Goal: Task Accomplishment & Management: Manage account settings

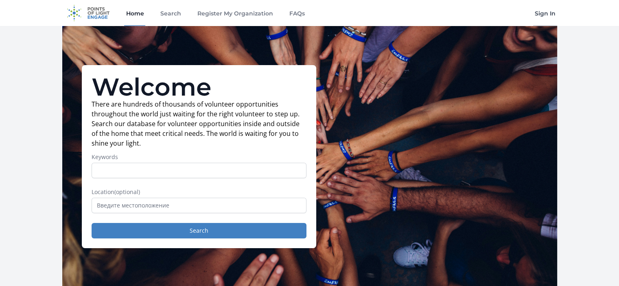
click at [542, 13] on link "Sign In" at bounding box center [545, 13] width 24 height 26
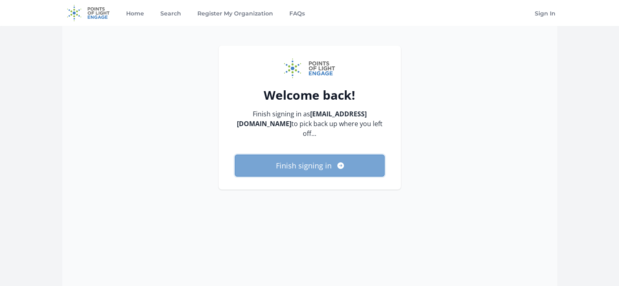
click at [307, 164] on button "Finish signing in" at bounding box center [310, 166] width 150 height 22
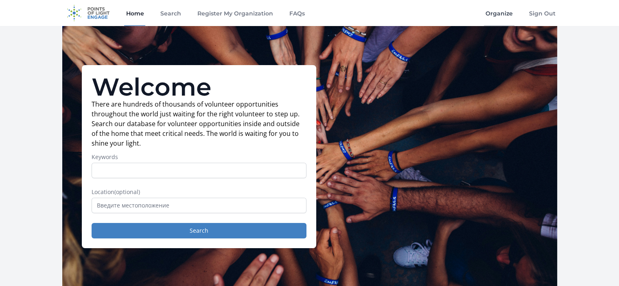
click at [501, 13] on link "Organize" at bounding box center [499, 13] width 31 height 26
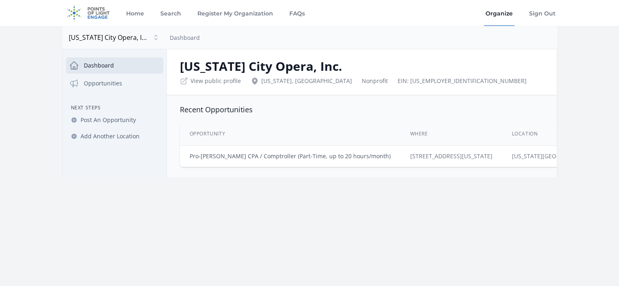
click at [247, 156] on link "Pro-[PERSON_NAME] CPA / Comptroller (Part-Time, up to 20 hours/month)" at bounding box center [290, 156] width 201 height 8
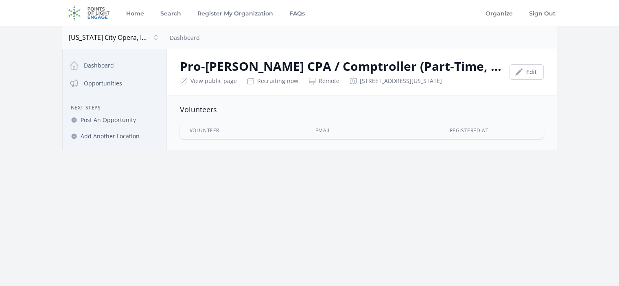
click at [267, 80] on div "Recruiting now" at bounding box center [273, 81] width 52 height 8
click at [514, 72] on link "Edit" at bounding box center [526, 71] width 34 height 15
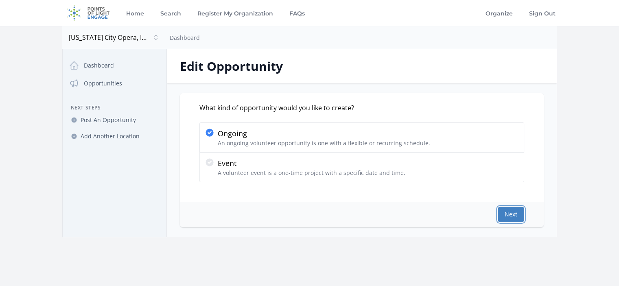
click at [513, 214] on button "Next" at bounding box center [511, 214] width 26 height 15
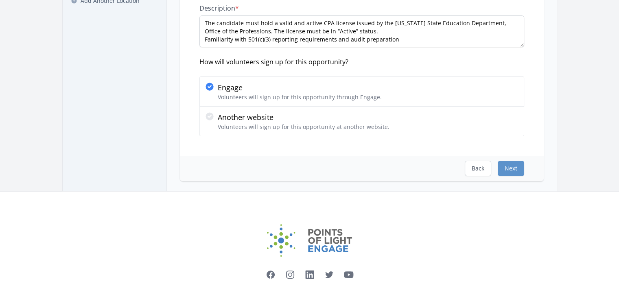
scroll to position [122, 0]
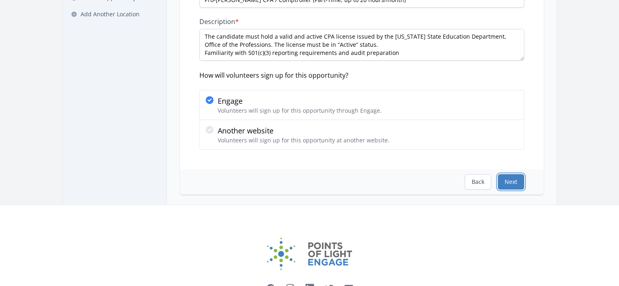
click at [514, 179] on button "Next" at bounding box center [511, 181] width 26 height 15
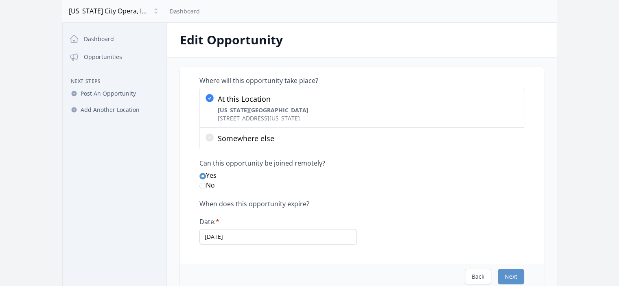
scroll to position [41, 0]
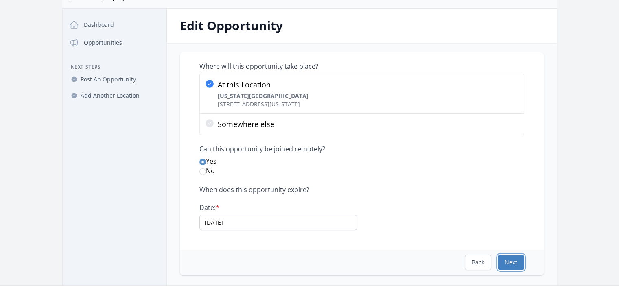
click at [514, 261] on button "Next" at bounding box center [511, 262] width 26 height 15
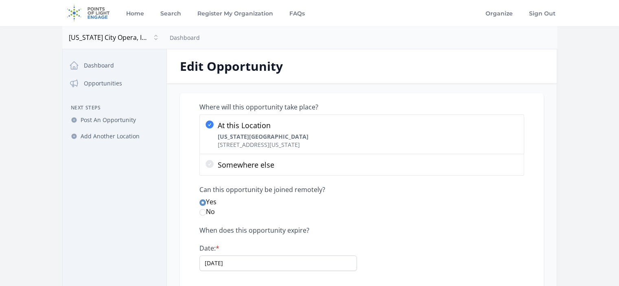
select select "Minimum Age 18"
select select "Accounting"
select select "Administrative"
select select "Finance"
select select "Arts & Culture"
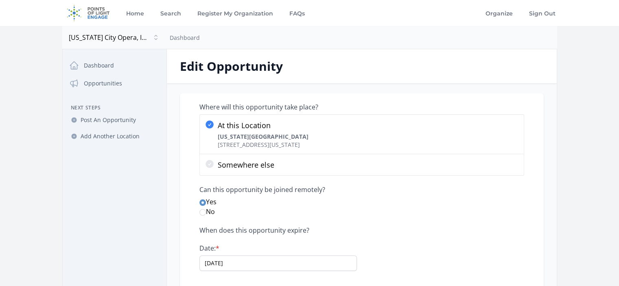
select select "Partnerships"
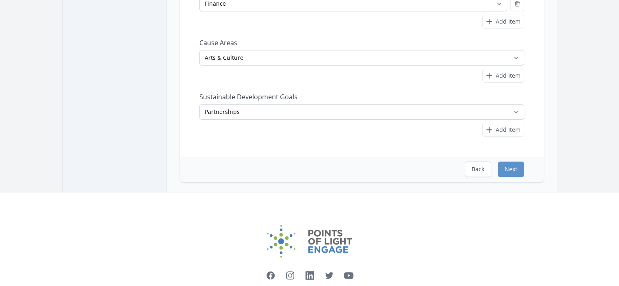
scroll to position [302, 0]
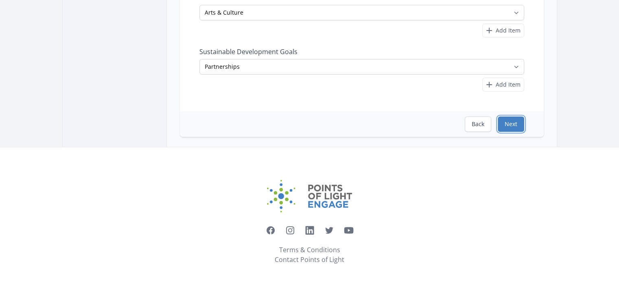
click at [513, 120] on button "Next" at bounding box center [511, 123] width 26 height 15
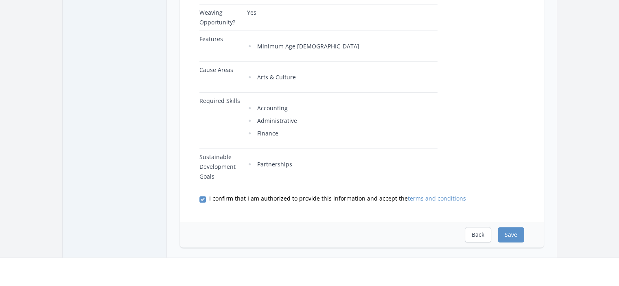
scroll to position [407, 0]
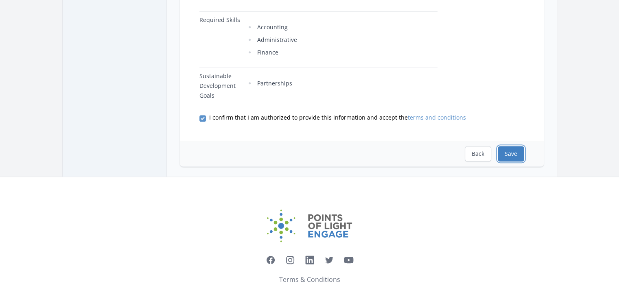
click at [508, 146] on button "Save" at bounding box center [511, 153] width 26 height 15
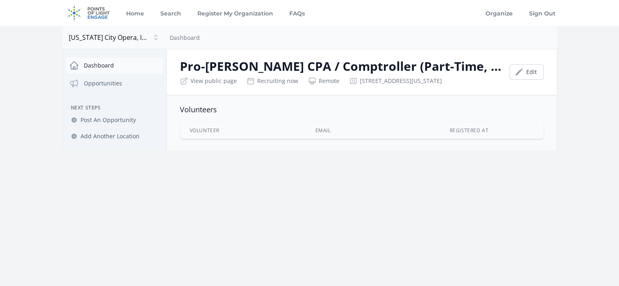
click at [101, 65] on link "Dashboard" at bounding box center [114, 65] width 97 height 16
click at [105, 39] on span "[US_STATE] City Opera, Inc." at bounding box center [109, 38] width 81 height 10
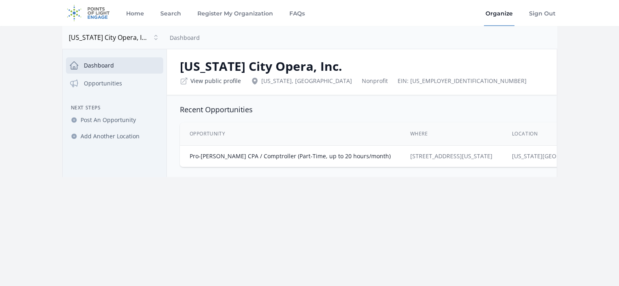
click at [218, 83] on link "View public profile" at bounding box center [215, 81] width 50 height 8
